Goal: Task Accomplishment & Management: Manage account settings

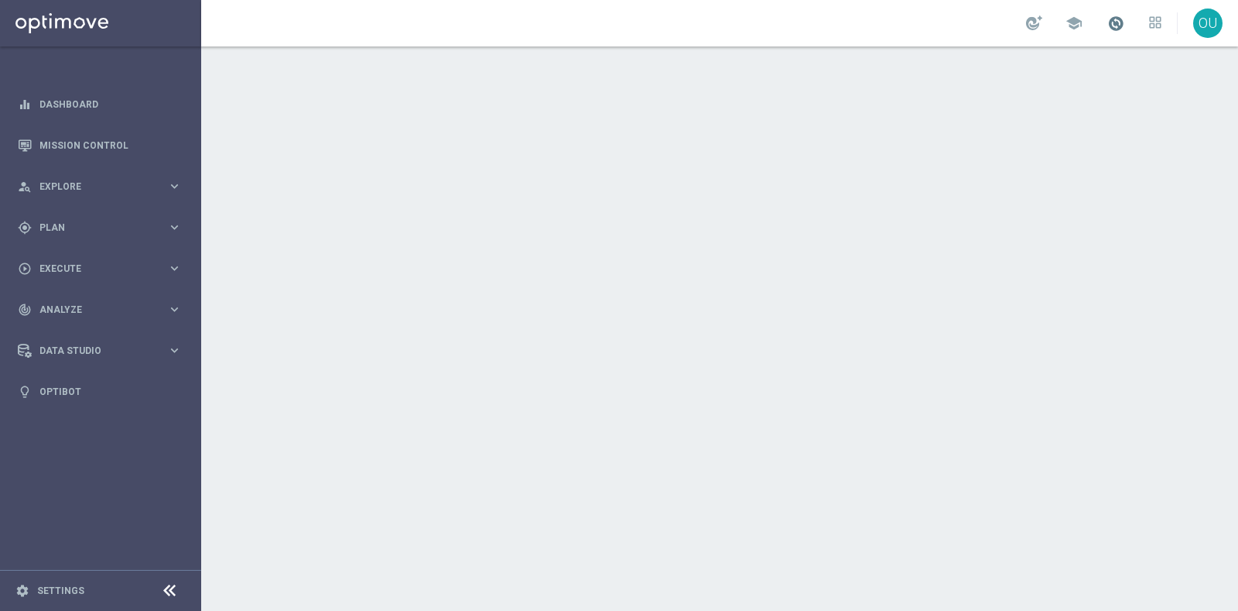
click at [1089, 22] on div "school" at bounding box center [1093, 23] width 135 height 26
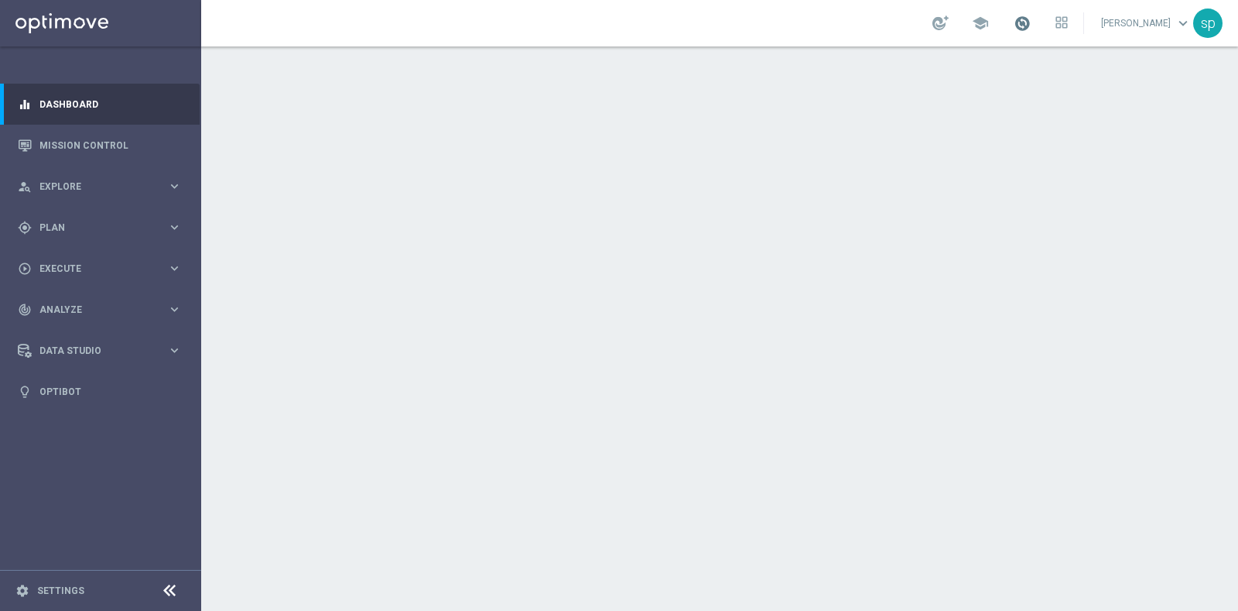
click at [1031, 23] on span at bounding box center [1022, 23] width 17 height 17
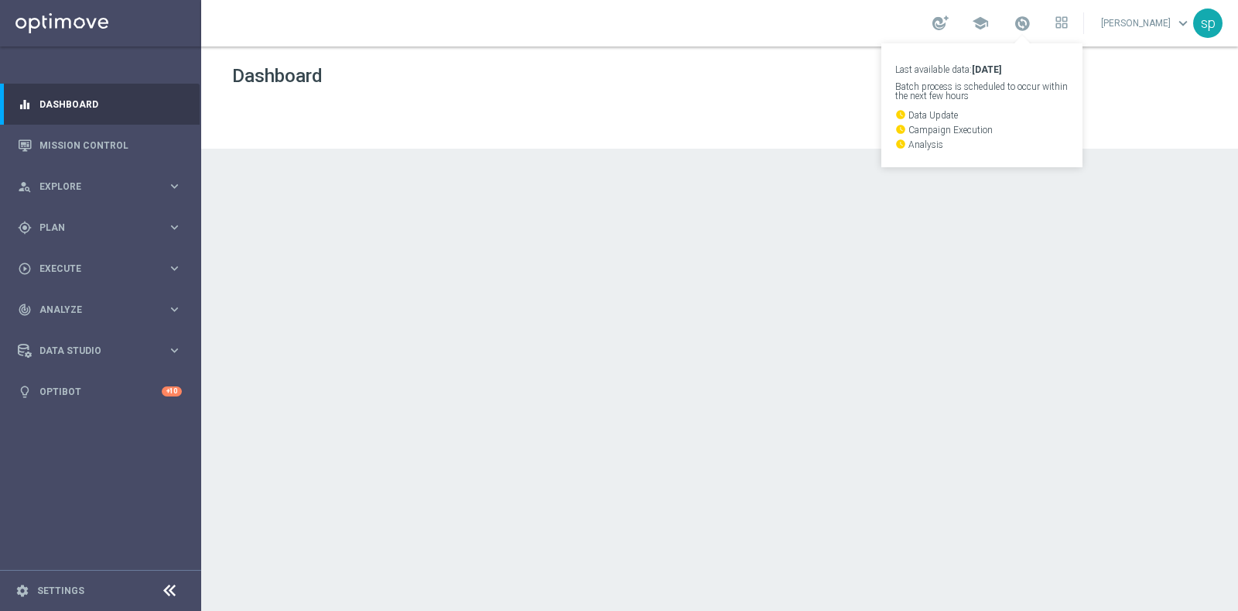
click at [621, 222] on div at bounding box center [719, 328] width 1037 height 564
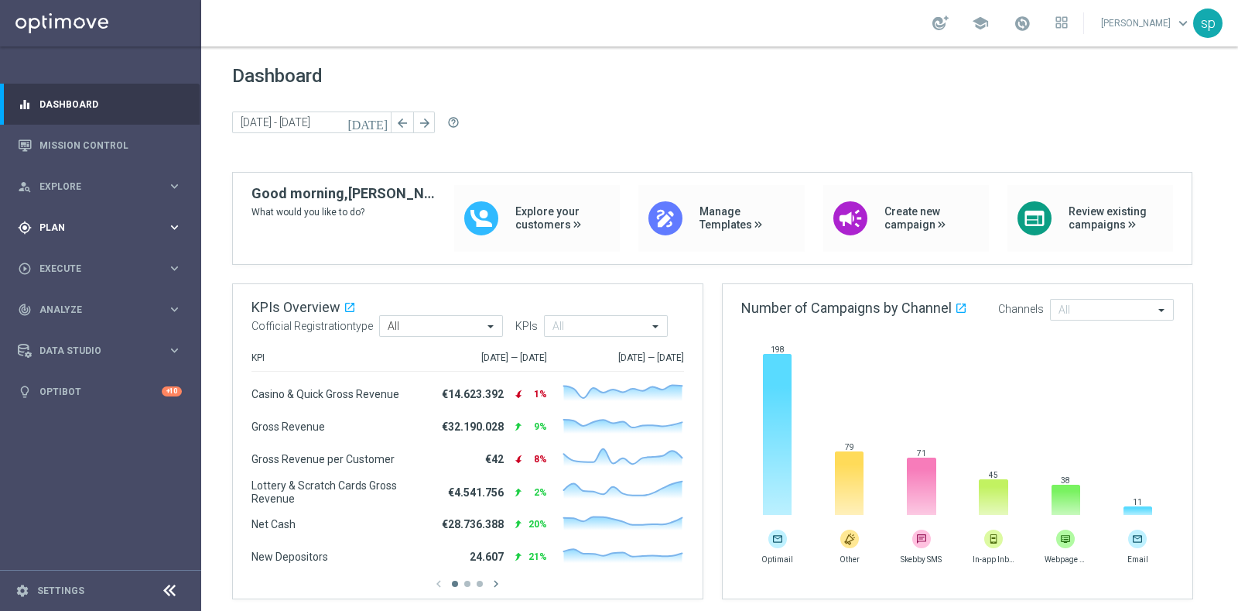
click at [42, 221] on div "gps_fixed Plan" at bounding box center [92, 228] width 149 height 14
click at [61, 257] on link "Target Groups" at bounding box center [100, 259] width 121 height 12
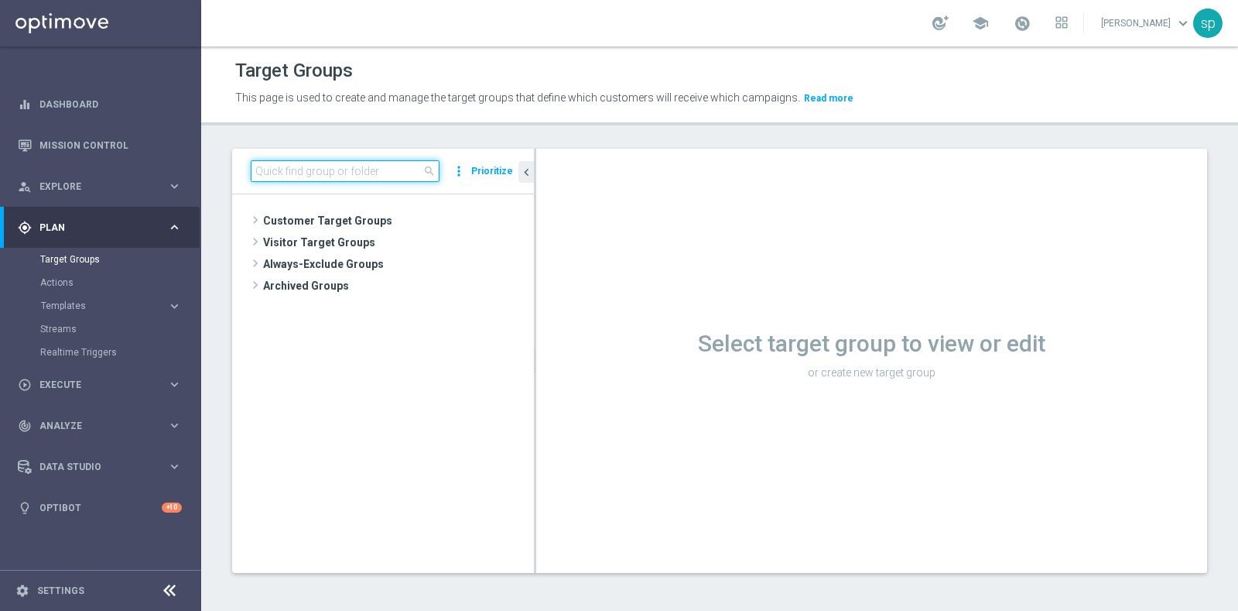
click at [337, 166] on input at bounding box center [345, 171] width 189 height 22
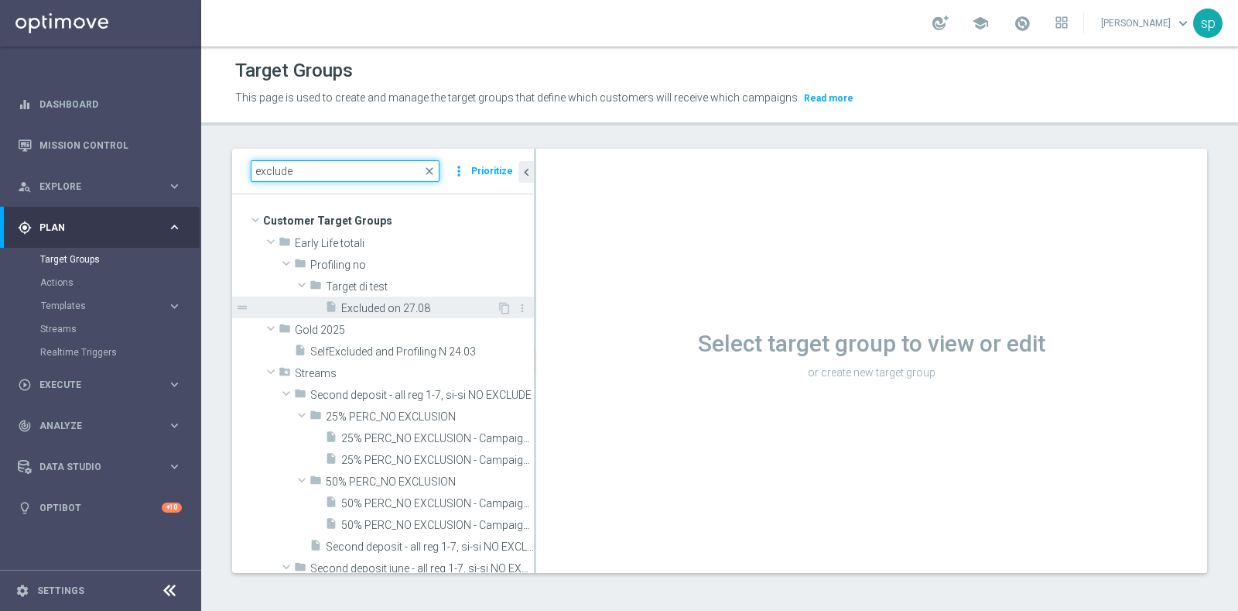
type input "exclude"
click at [430, 307] on span "Excluded on 27.08" at bounding box center [419, 308] width 156 height 13
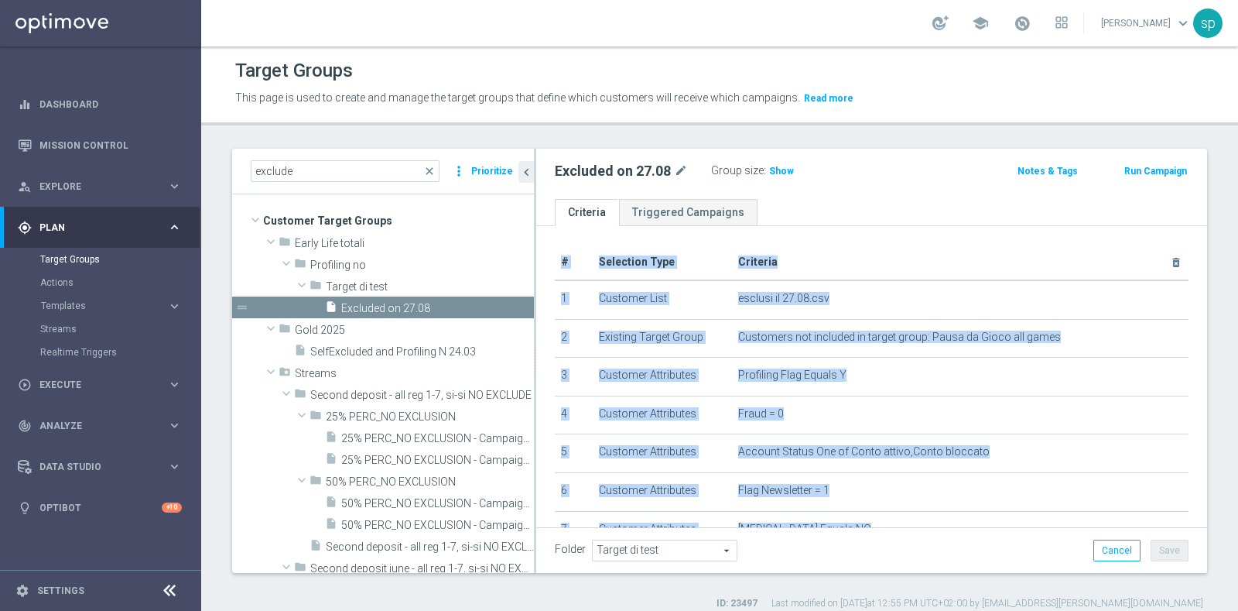
drag, startPoint x: 1192, startPoint y: 288, endPoint x: 1187, endPoint y: 277, distance: 11.8
click at [1187, 277] on div "exclude close more_vert Prioritize Customer Target Groups library_add create_ne…" at bounding box center [719, 379] width 1037 height 461
click at [935, 199] on ul "Criteria Triggered Campaigns" at bounding box center [871, 212] width 671 height 27
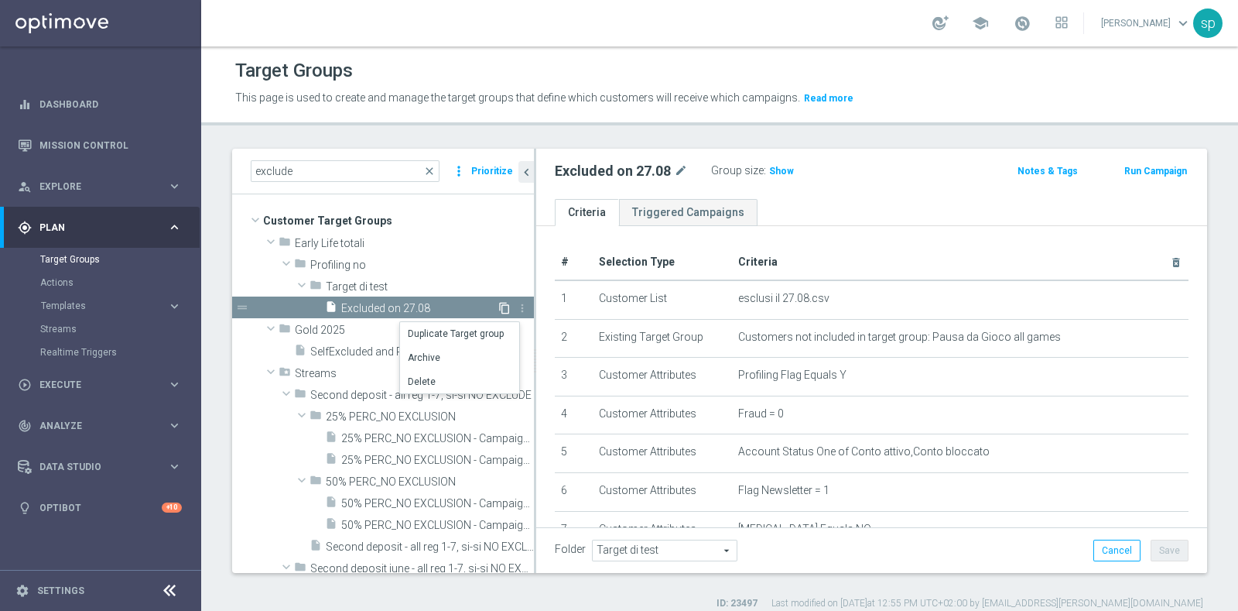
click at [498, 306] on icon "content_copy" at bounding box center [504, 308] width 12 height 12
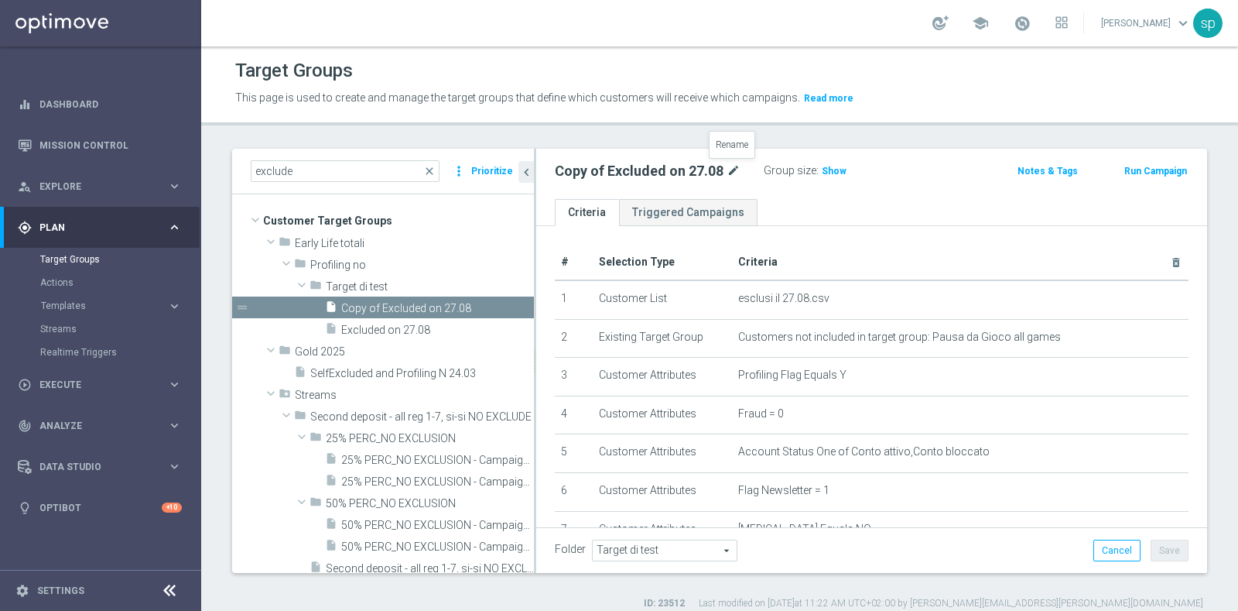
click at [731, 167] on icon "mode_edit" at bounding box center [734, 171] width 14 height 19
click at [731, 167] on input "Copy of Excluded on 27.08" at bounding box center [659, 173] width 209 height 22
drag, startPoint x: 597, startPoint y: 168, endPoint x: 466, endPoint y: 173, distance: 130.9
click at [466, 173] on as-split "exclude close more_vert Prioritize Customer Target Groups library_add create_ne…" at bounding box center [719, 361] width 975 height 424
click at [667, 177] on input "Excluded on 27.08_sara" at bounding box center [659, 173] width 209 height 22
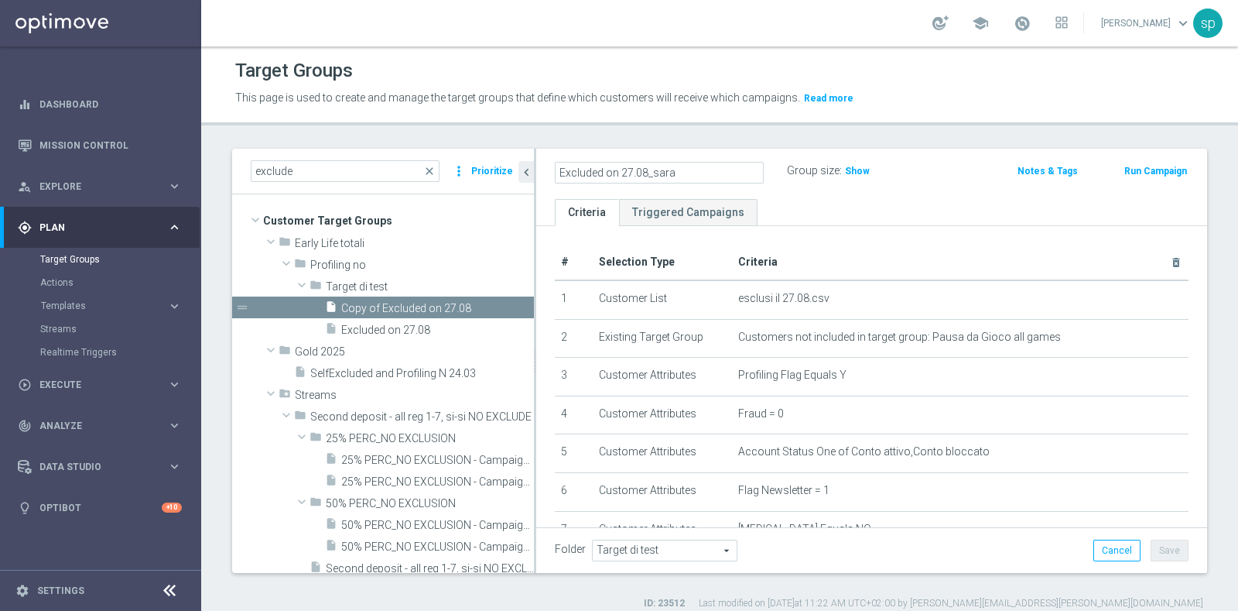
type input "Excluded on 27.08_sara"
click at [839, 201] on ul "Criteria Triggered Campaigns" at bounding box center [871, 212] width 671 height 27
click at [1151, 550] on button "Save" at bounding box center [1170, 550] width 38 height 22
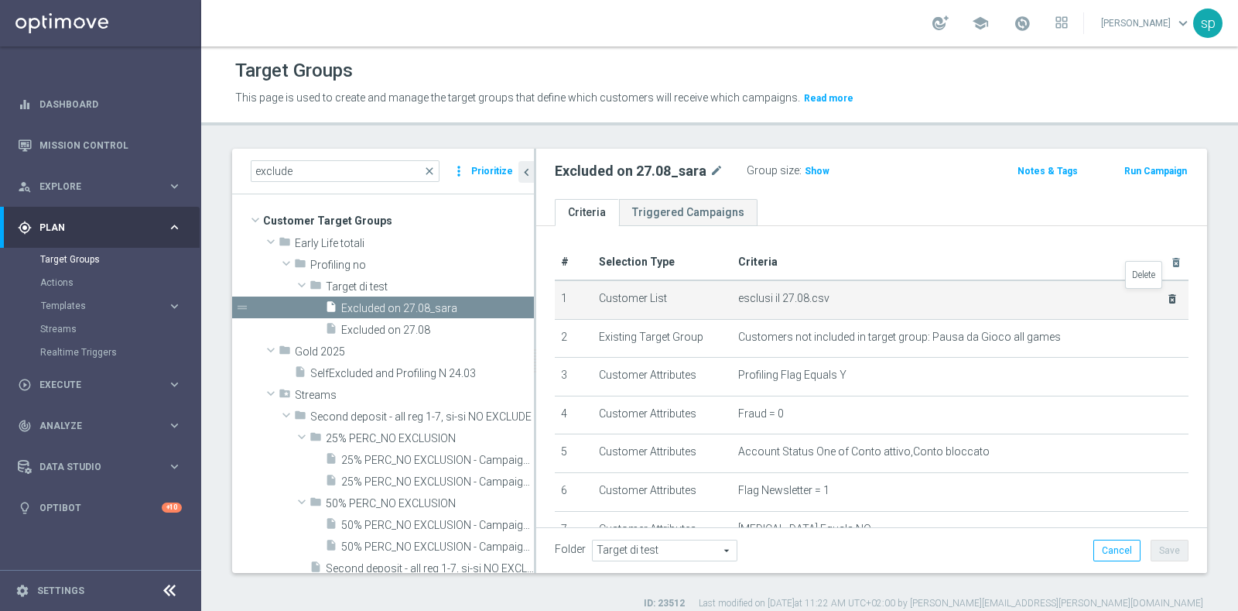
click at [1166, 293] on icon "delete_forever" at bounding box center [1172, 299] width 12 height 12
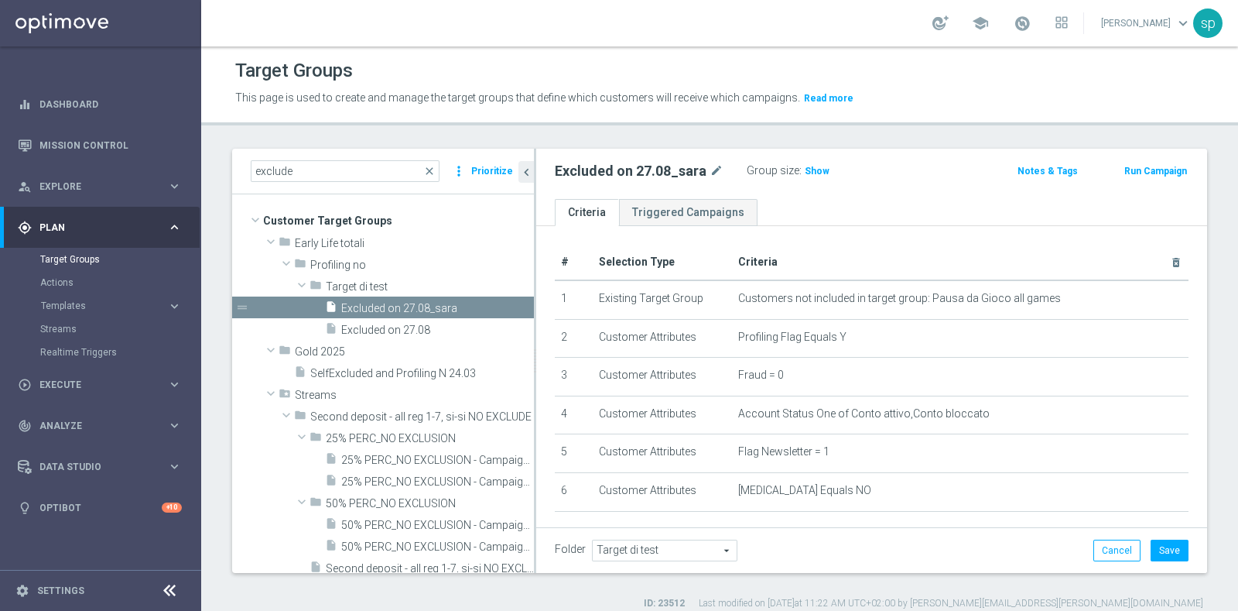
click at [1193, 481] on div "exclude close more_vert Prioritize Customer Target Groups library_add create_ne…" at bounding box center [719, 379] width 1037 height 461
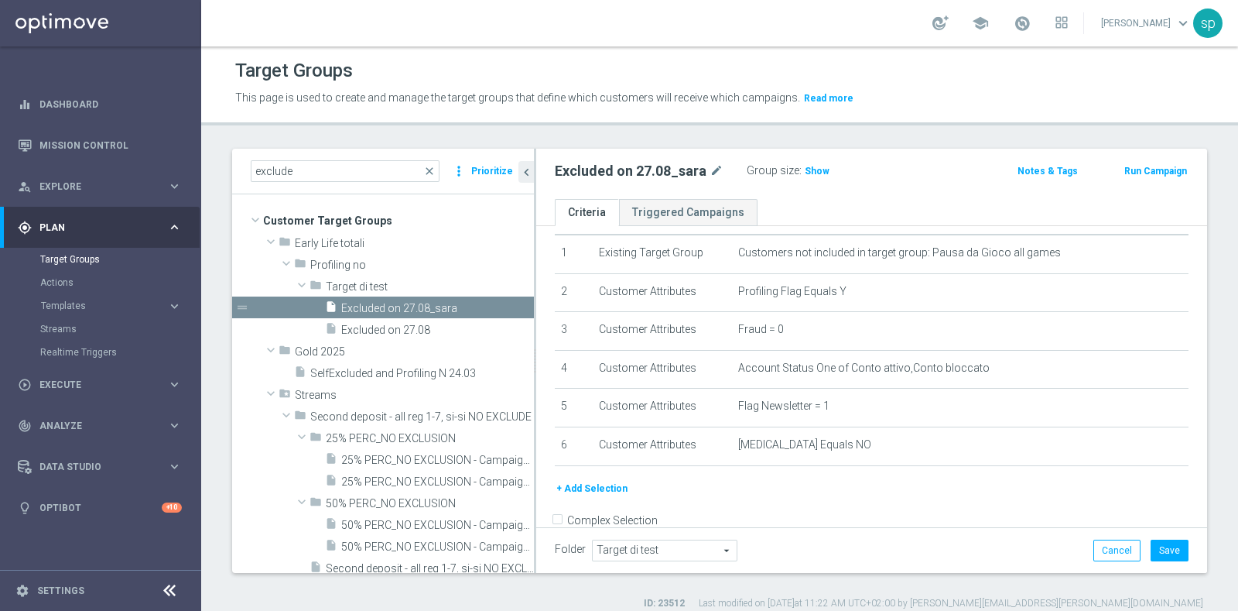
scroll to position [67, 0]
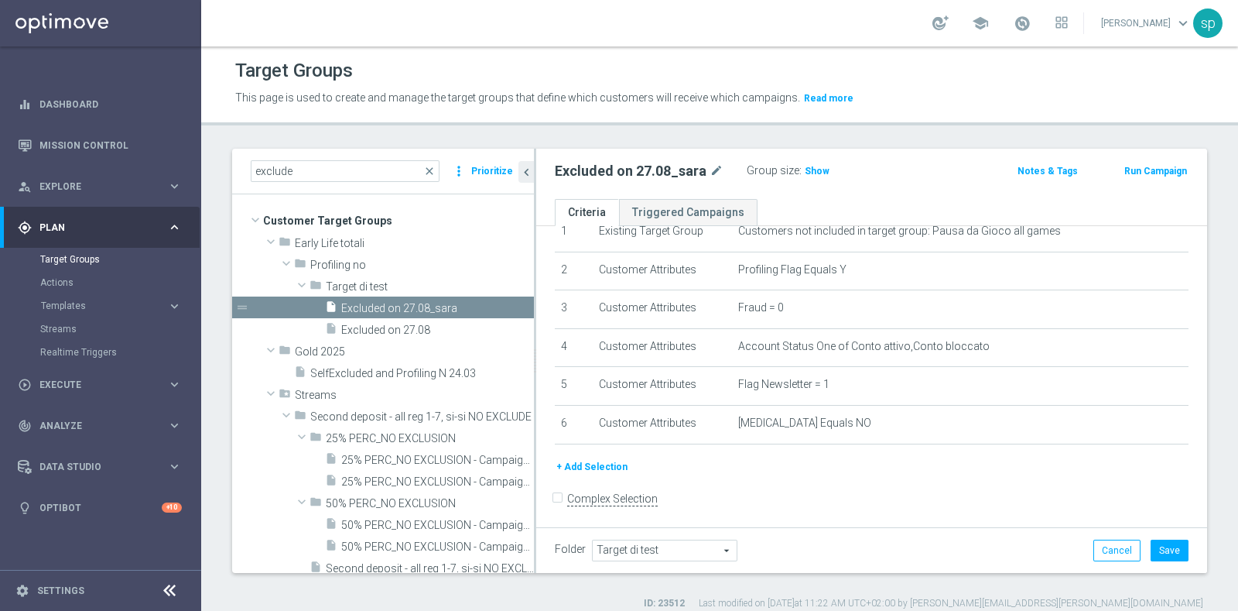
click at [597, 458] on button "+ Add Selection" at bounding box center [592, 466] width 74 height 17
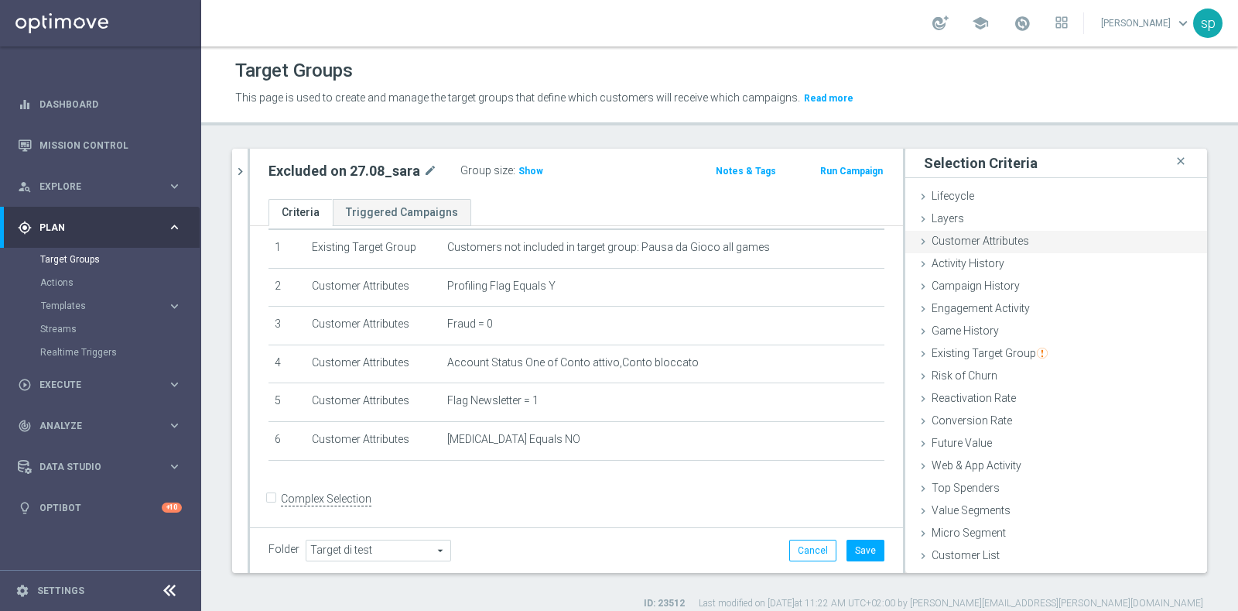
click at [1045, 244] on div "Customer Attributes done" at bounding box center [1056, 242] width 302 height 23
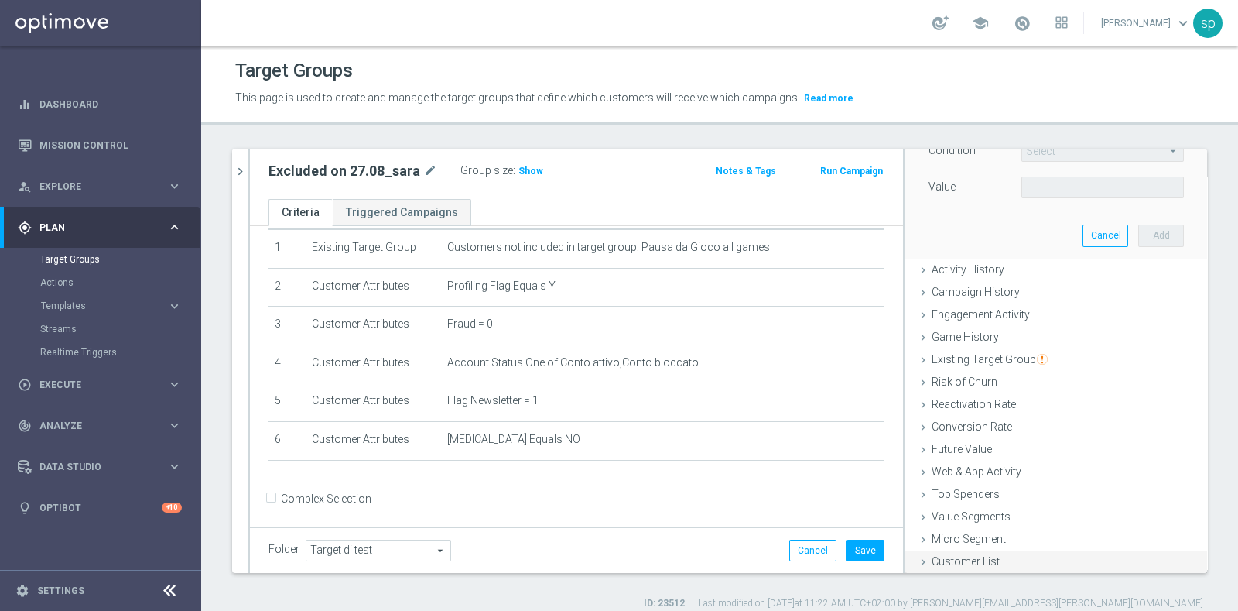
click at [967, 555] on span "Customer List" at bounding box center [966, 561] width 68 height 12
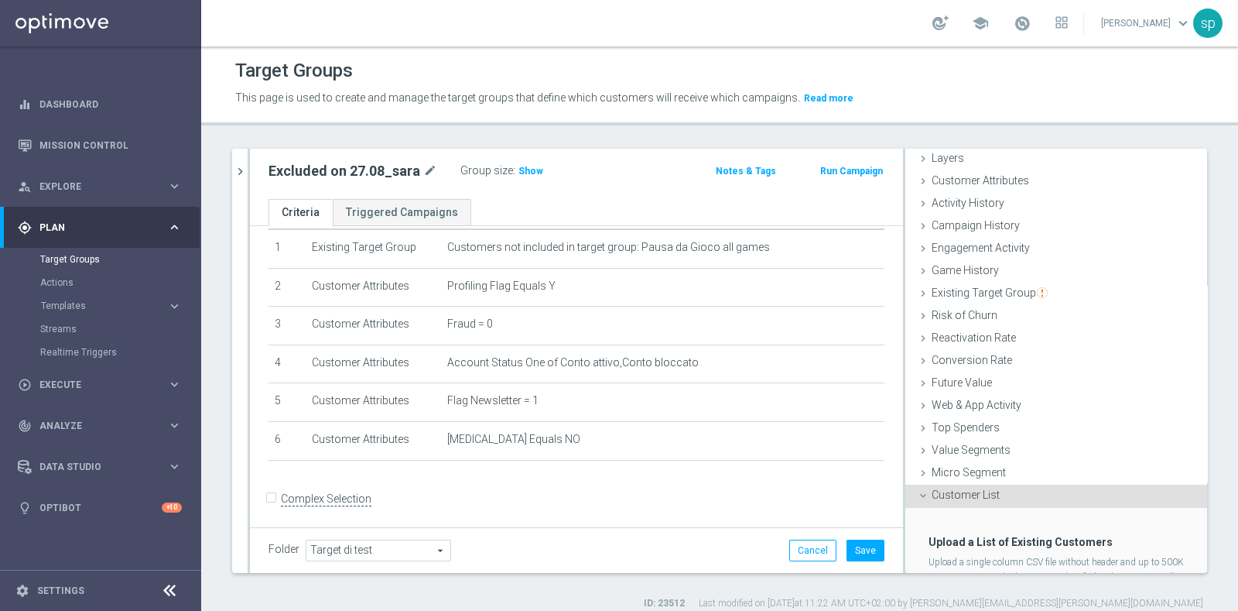
scroll to position [135, 0]
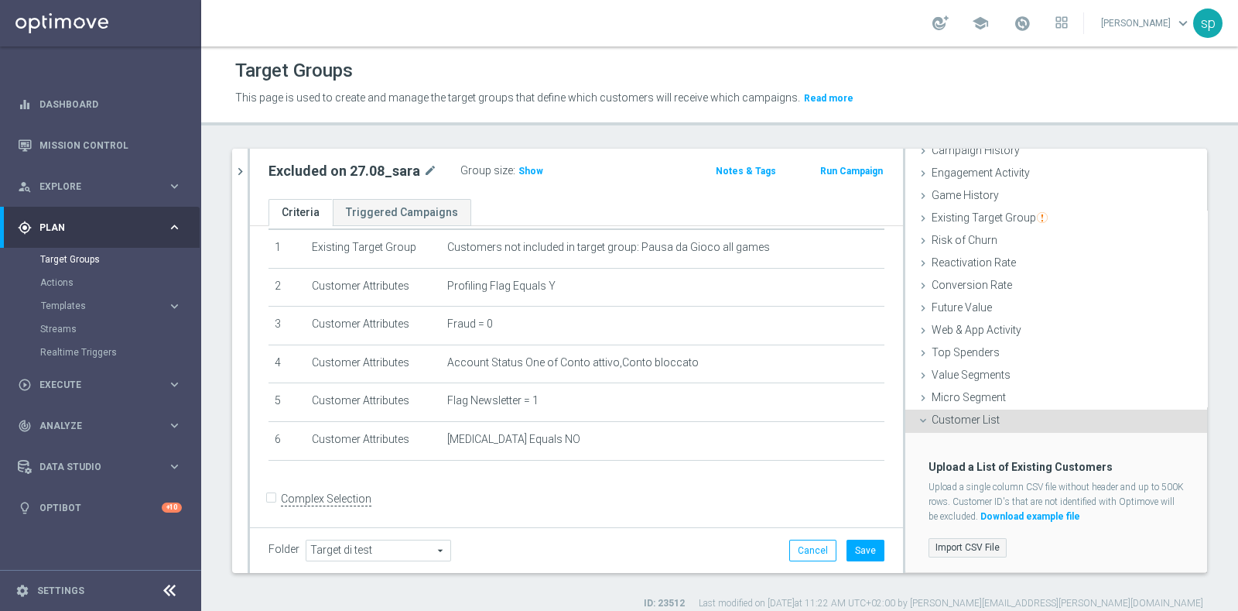
click at [971, 541] on label "Import CSV File" at bounding box center [968, 547] width 78 height 19
click at [0, 0] on input "Import CSV File" at bounding box center [0, 0] width 0 height 0
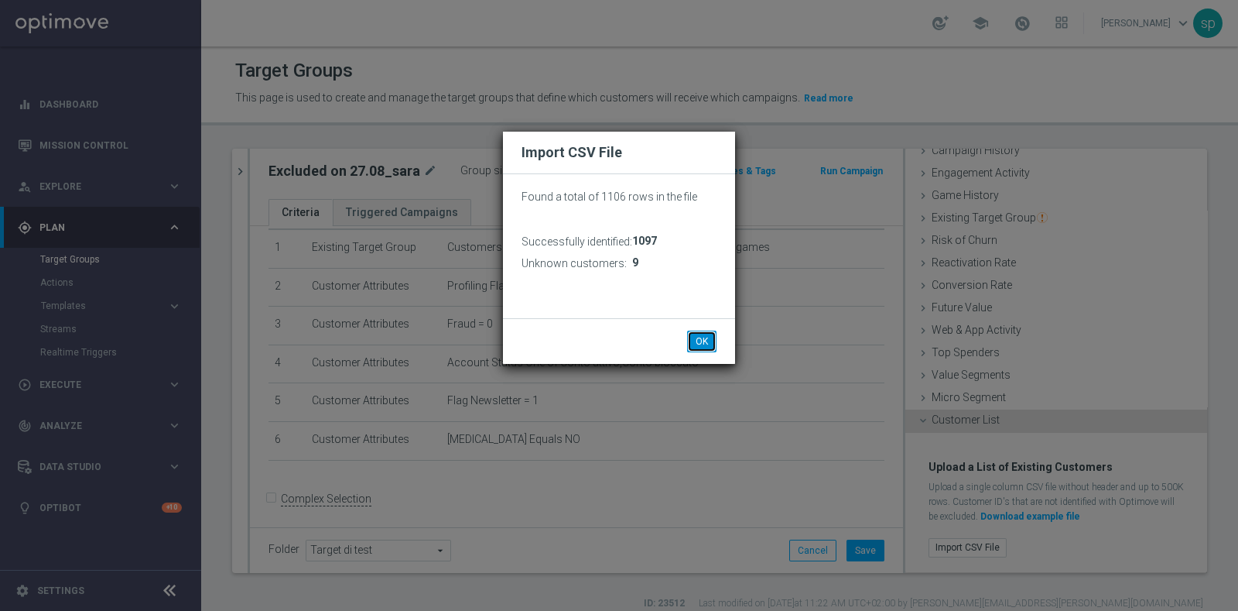
click at [700, 344] on button "OK" at bounding box center [701, 341] width 29 height 22
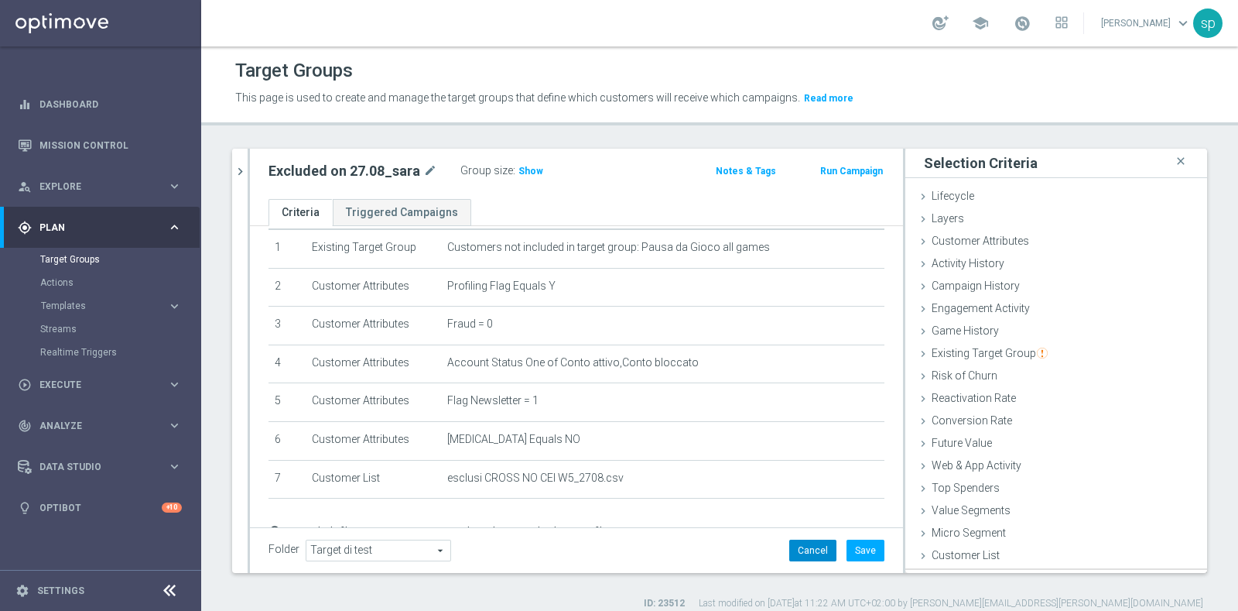
scroll to position [0, 0]
click at [851, 546] on button "Save" at bounding box center [866, 550] width 38 height 22
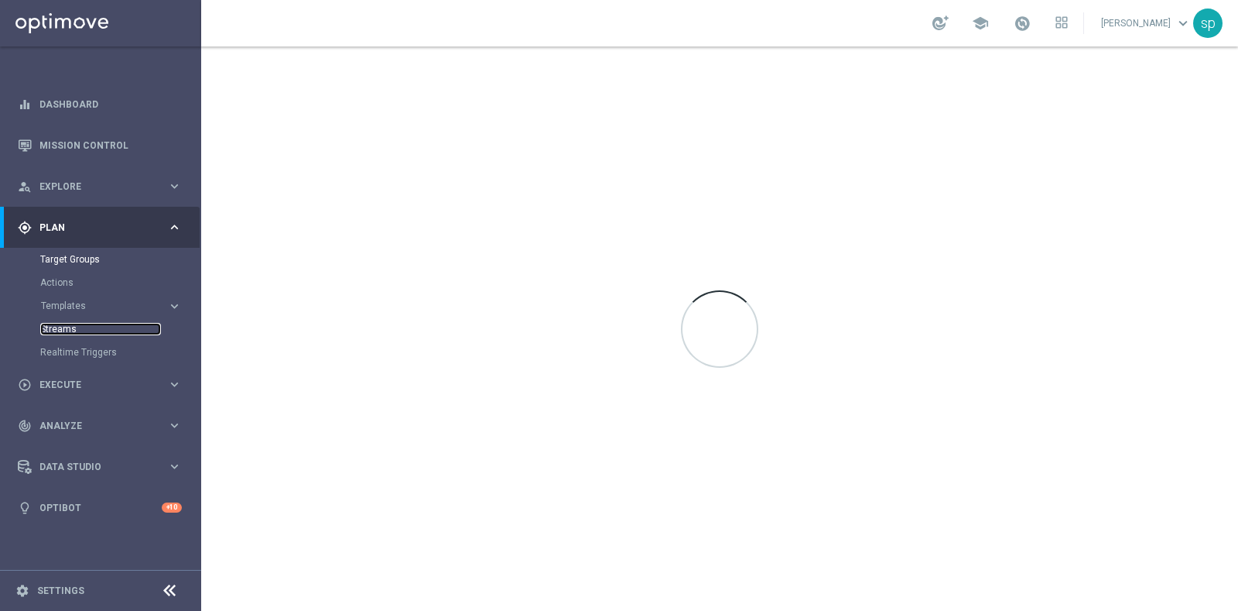
click at [67, 334] on link "Streams" at bounding box center [100, 329] width 121 height 12
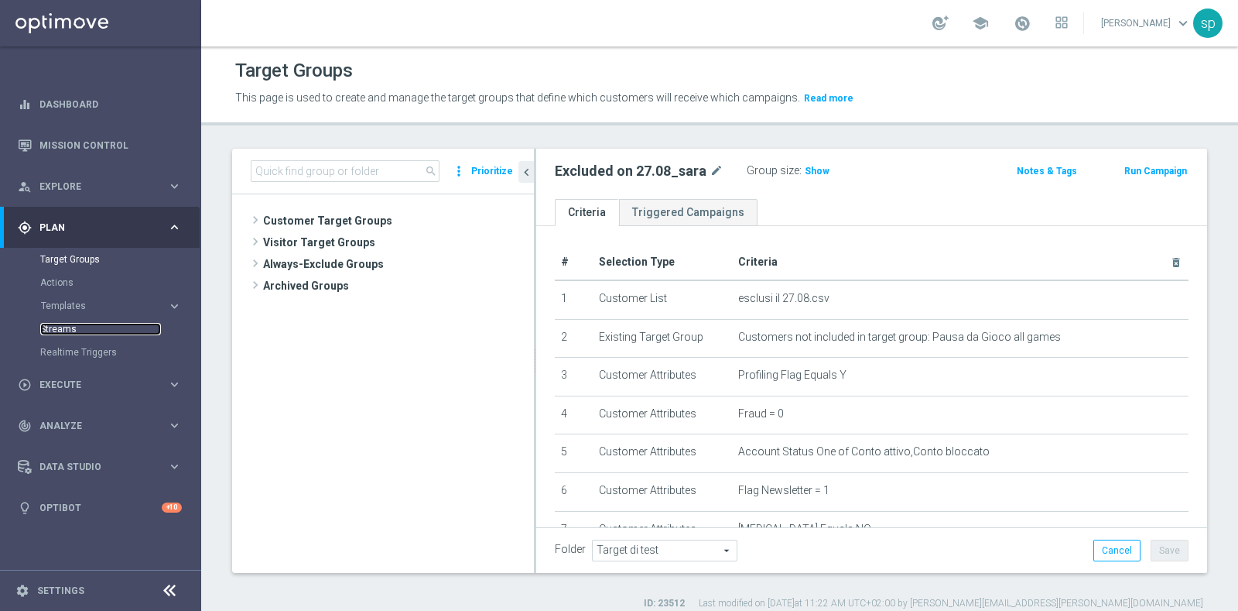
click at [65, 329] on link "Streams" at bounding box center [100, 329] width 121 height 12
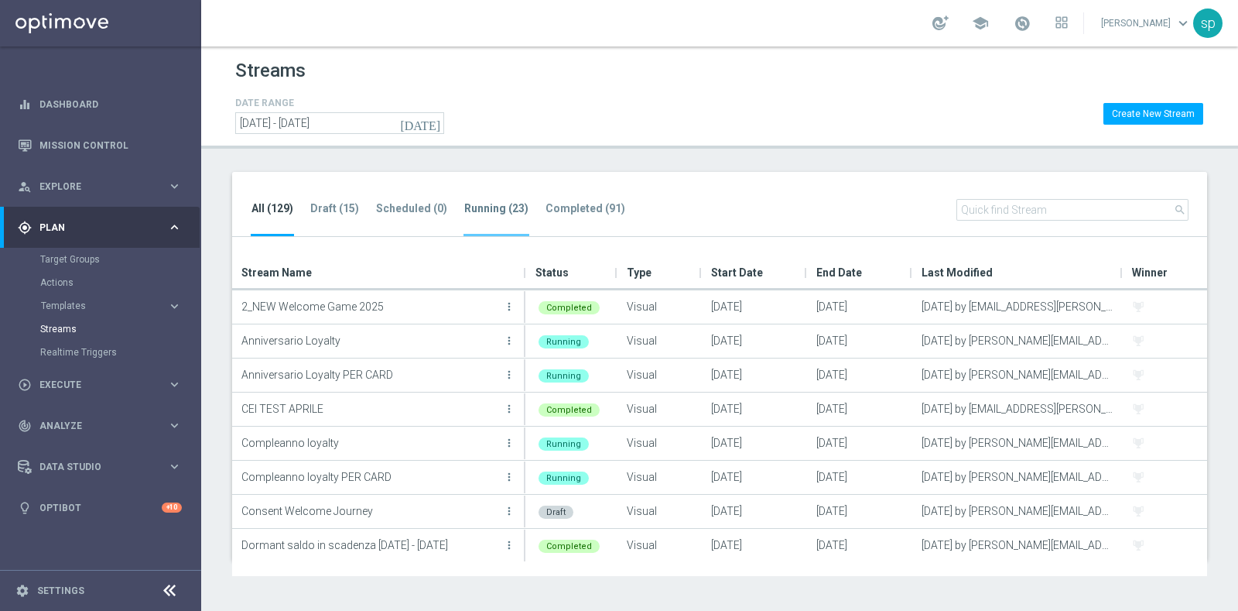
click at [503, 211] on tab-header "Running (23)" at bounding box center [496, 208] width 64 height 13
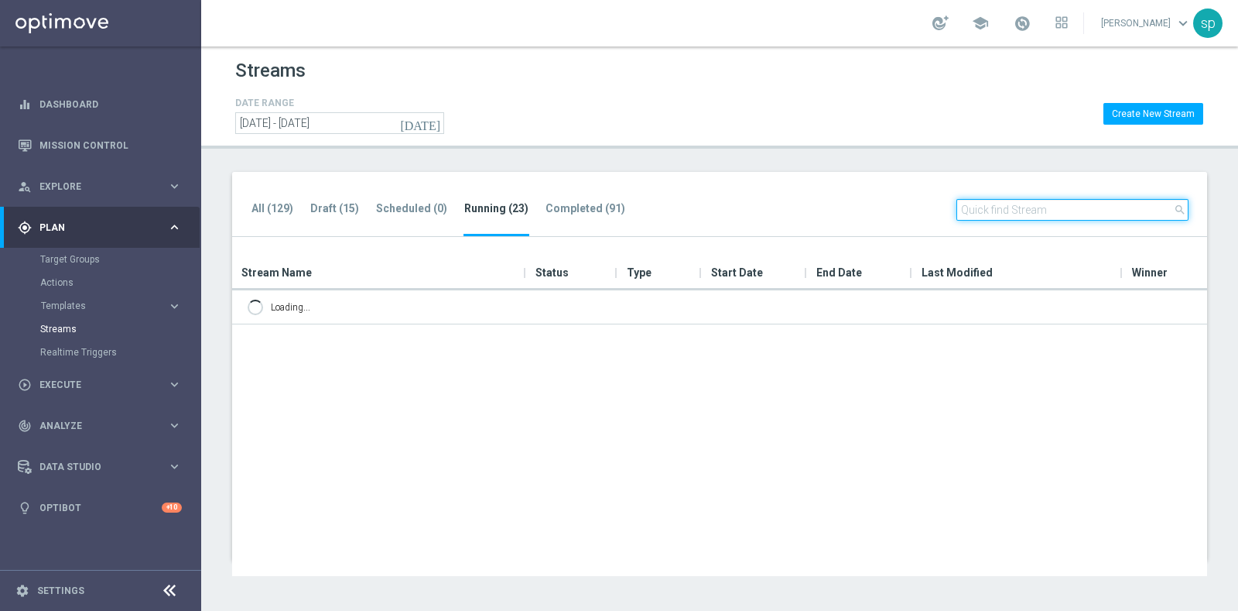
click at [1096, 210] on input "text" at bounding box center [1072, 210] width 232 height 22
type input "cross"
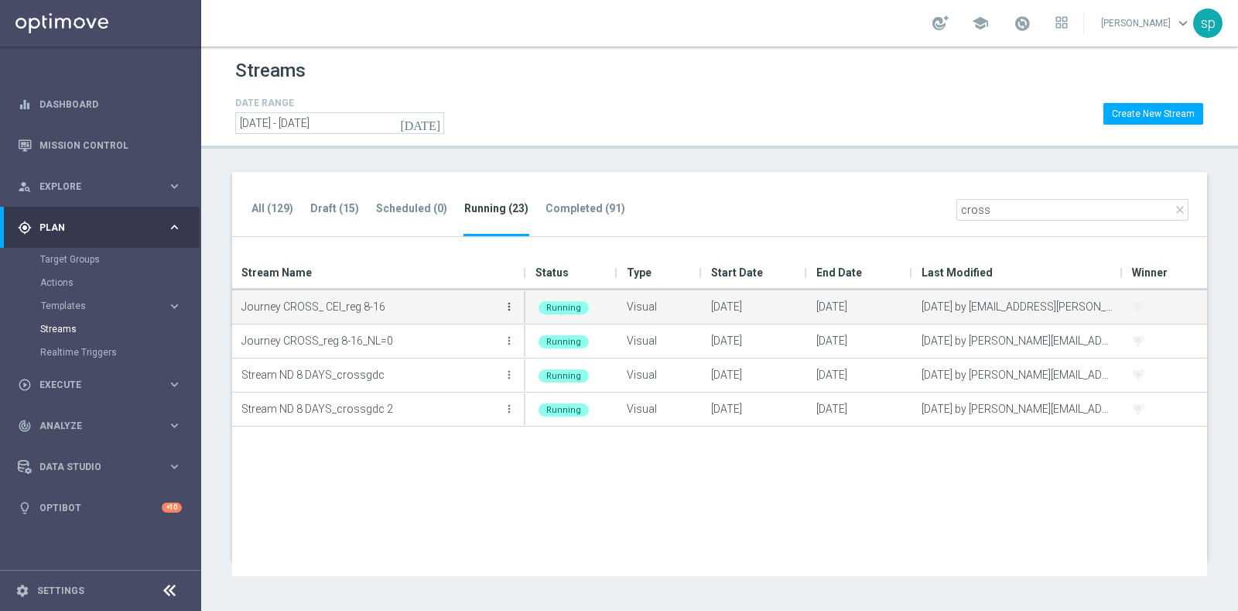
click at [512, 308] on icon "more_vert" at bounding box center [509, 306] width 12 height 12
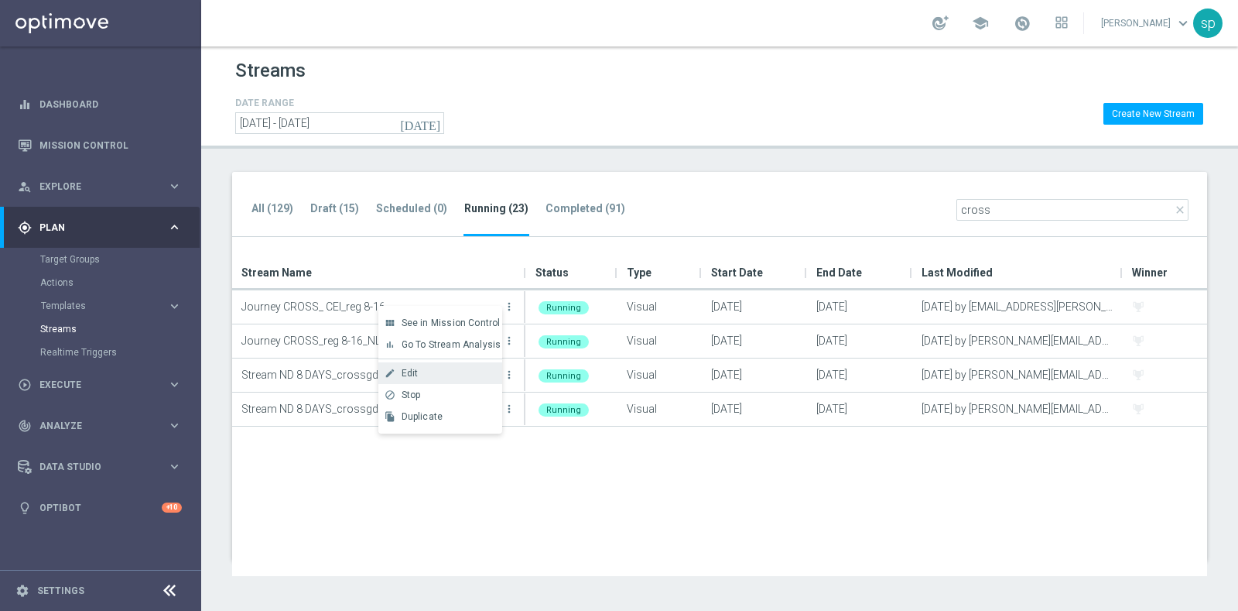
click at [450, 371] on div "Edit" at bounding box center [449, 373] width 94 height 11
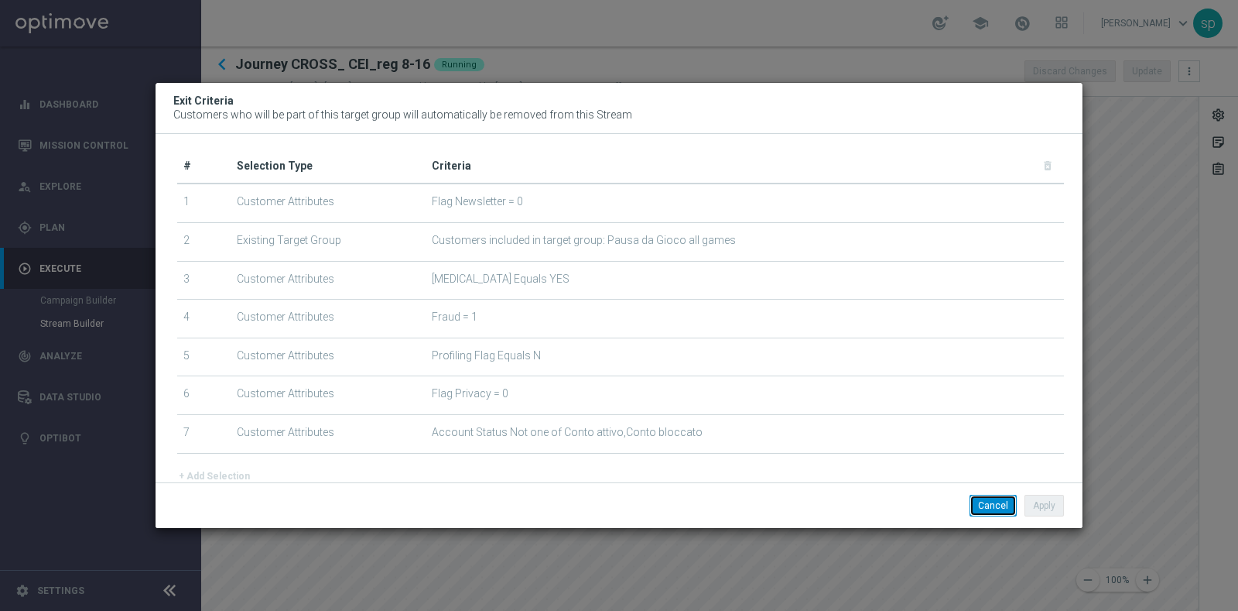
click at [998, 499] on button "Cancel" at bounding box center [993, 505] width 47 height 22
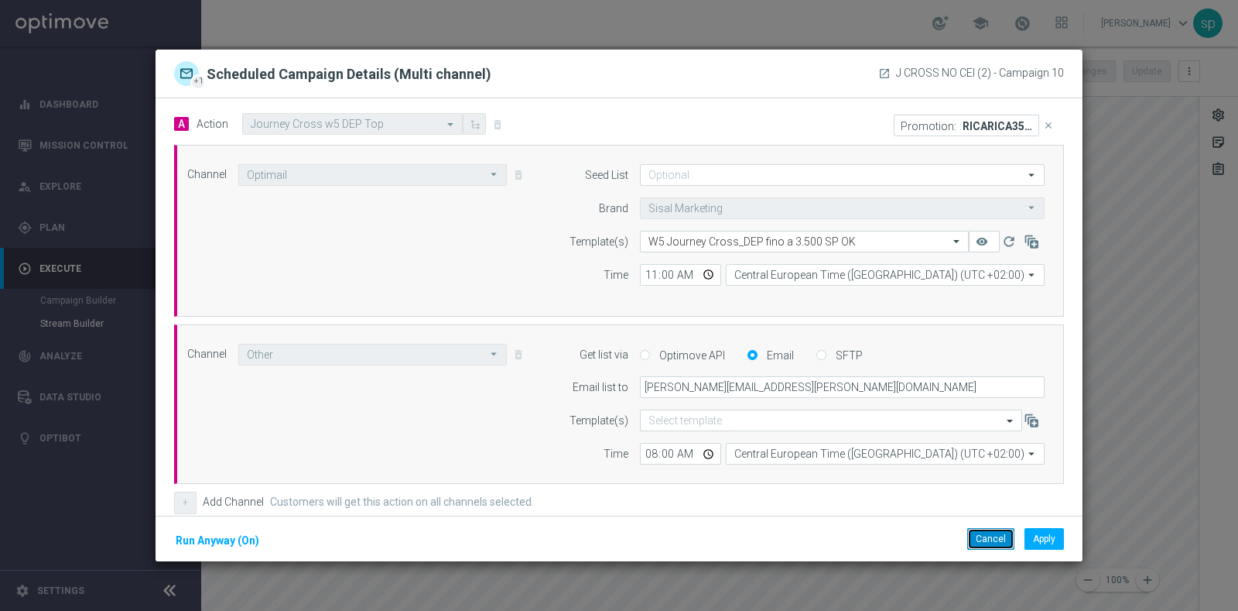
click at [997, 544] on button "Cancel" at bounding box center [990, 539] width 47 height 22
